Goal: Task Accomplishment & Management: Use online tool/utility

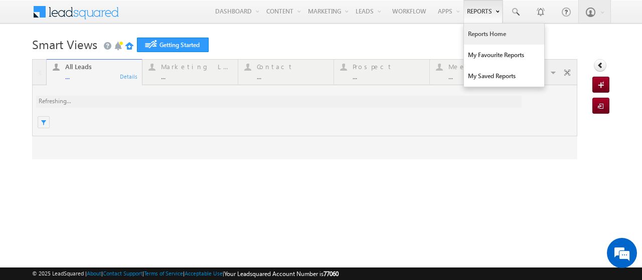
click at [466, 39] on link "Reports Home" at bounding box center [504, 34] width 80 height 21
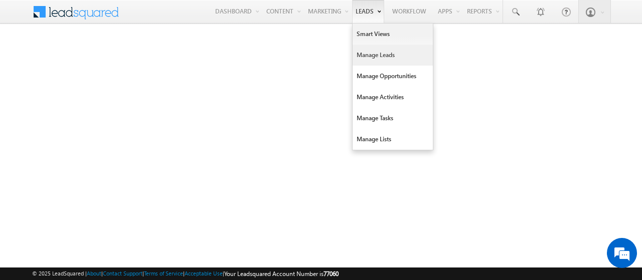
click at [376, 61] on link "Manage Leads" at bounding box center [393, 55] width 80 height 21
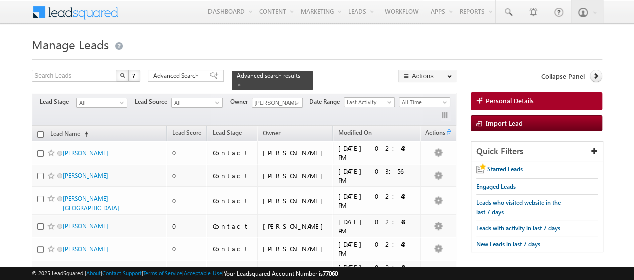
click at [0, 0] on link "Manage Opportunities" at bounding box center [0, 0] width 0 height 0
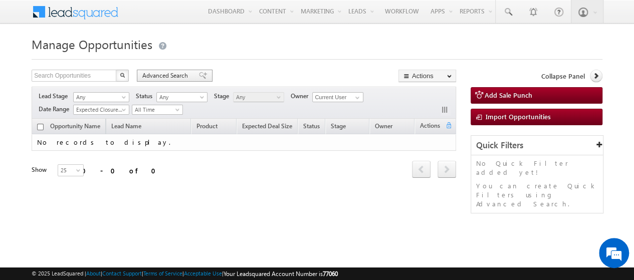
click at [187, 76] on span "Advanced Search" at bounding box center [166, 75] width 49 height 9
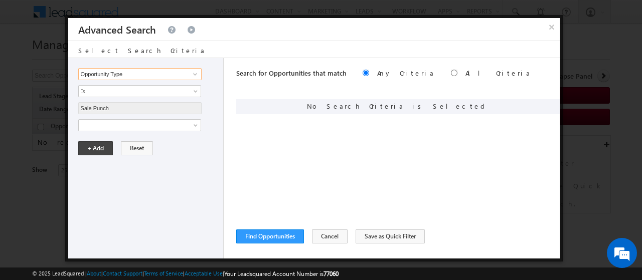
click at [162, 76] on input "Opportunity Type" at bounding box center [139, 74] width 123 height 12
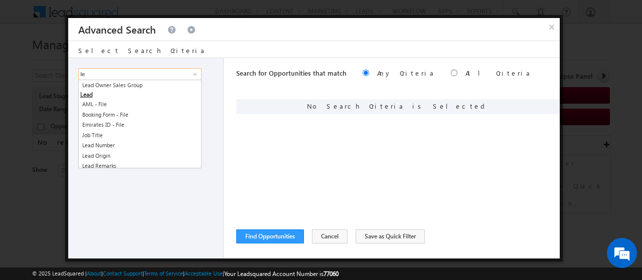
type input "l"
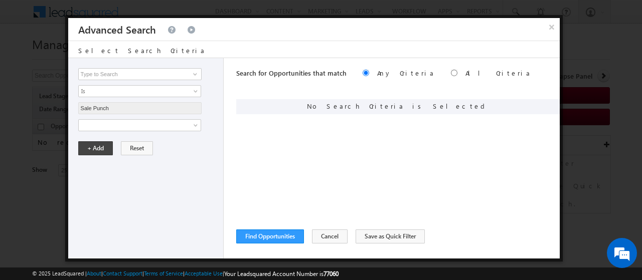
click at [258, 142] on div "Search for Opportunities that match Any Criteria All Criteria Note that the cur…" at bounding box center [398, 158] width 324 height 201
click at [138, 78] on input at bounding box center [139, 74] width 123 height 12
type input "lead acti"
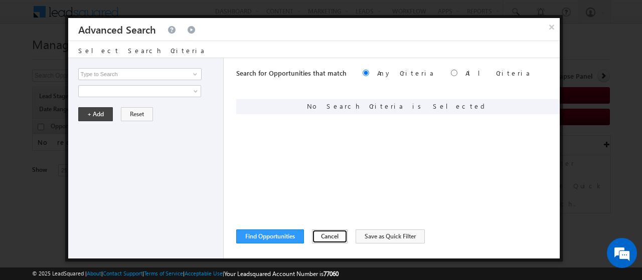
click at [334, 240] on button "Cancel" at bounding box center [330, 237] width 36 height 14
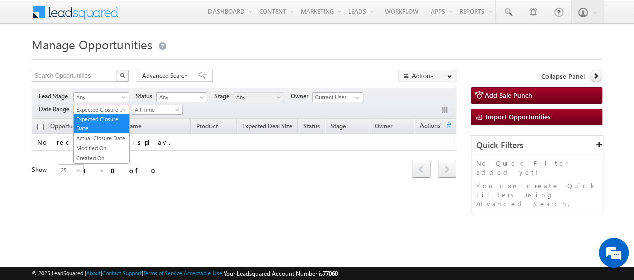
click at [122, 110] on span at bounding box center [125, 112] width 8 height 8
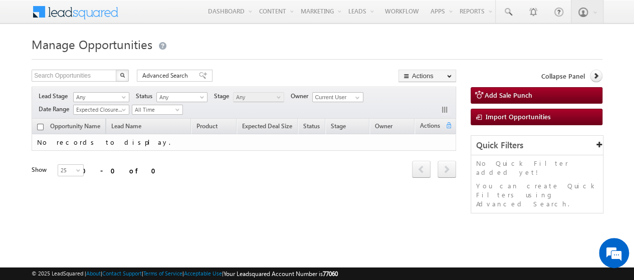
click at [122, 110] on span at bounding box center [125, 112] width 8 height 8
click at [528, 94] on span "Add Sale Punch" at bounding box center [509, 95] width 48 height 9
